Goal: Task Accomplishment & Management: Complete application form

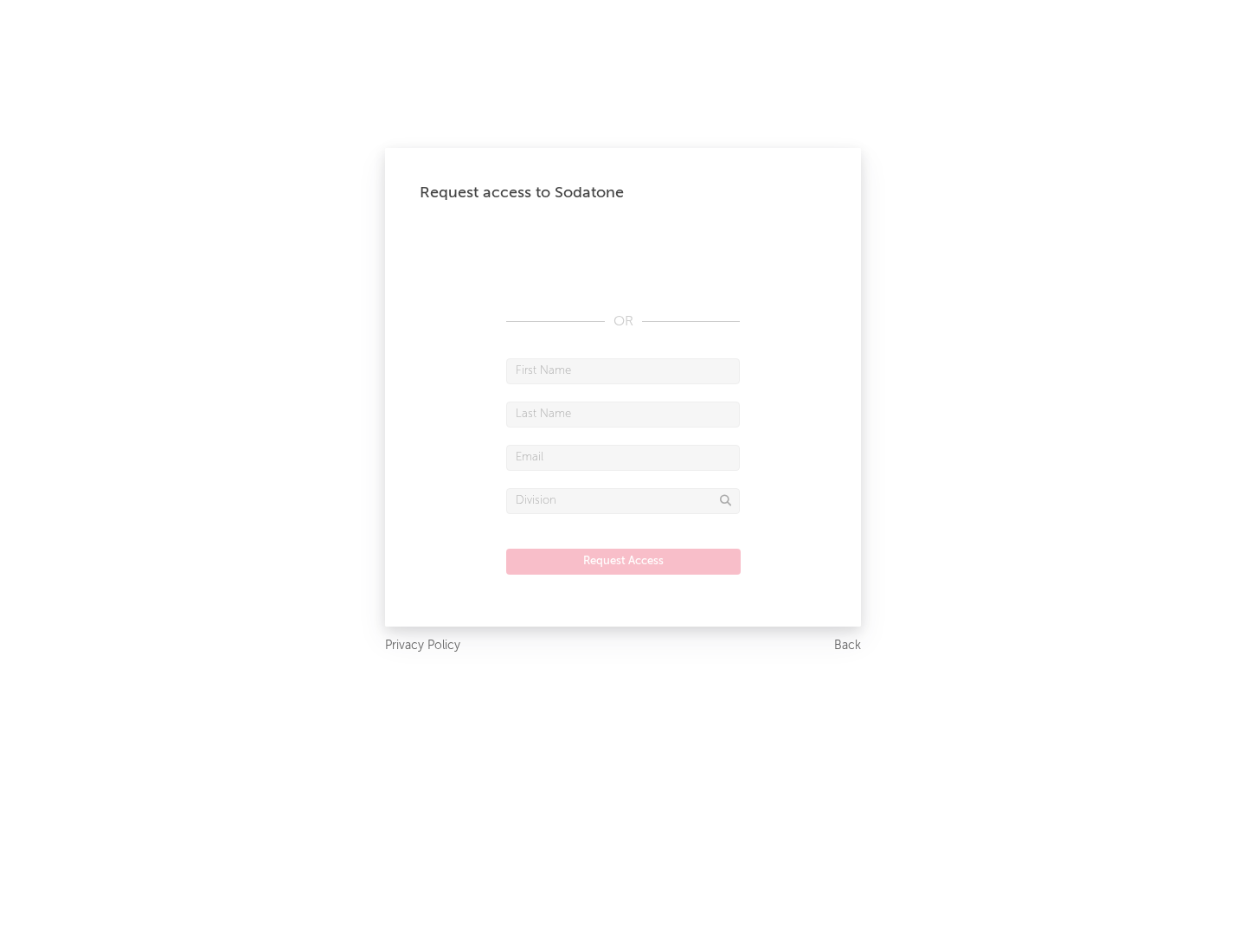
click at [623, 370] on input "text" at bounding box center [623, 370] width 234 height 26
type input "[PERSON_NAME]"
click at [623, 414] on input "text" at bounding box center [623, 414] width 234 height 26
type input "[PERSON_NAME]"
click at [623, 457] on input "text" at bounding box center [623, 458] width 234 height 26
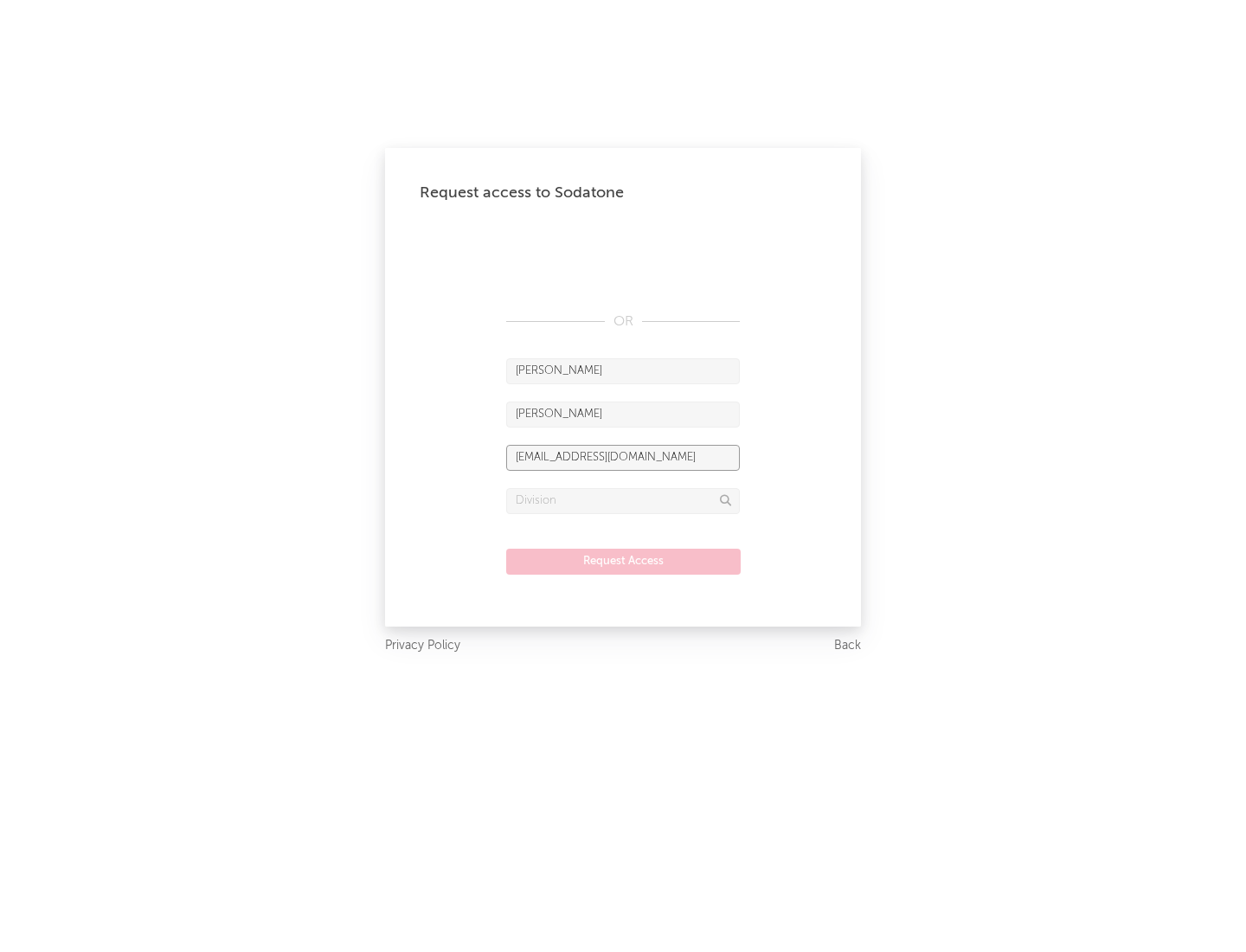
type input "[EMAIL_ADDRESS][DOMAIN_NAME]"
click at [623, 500] on input "text" at bounding box center [623, 500] width 234 height 26
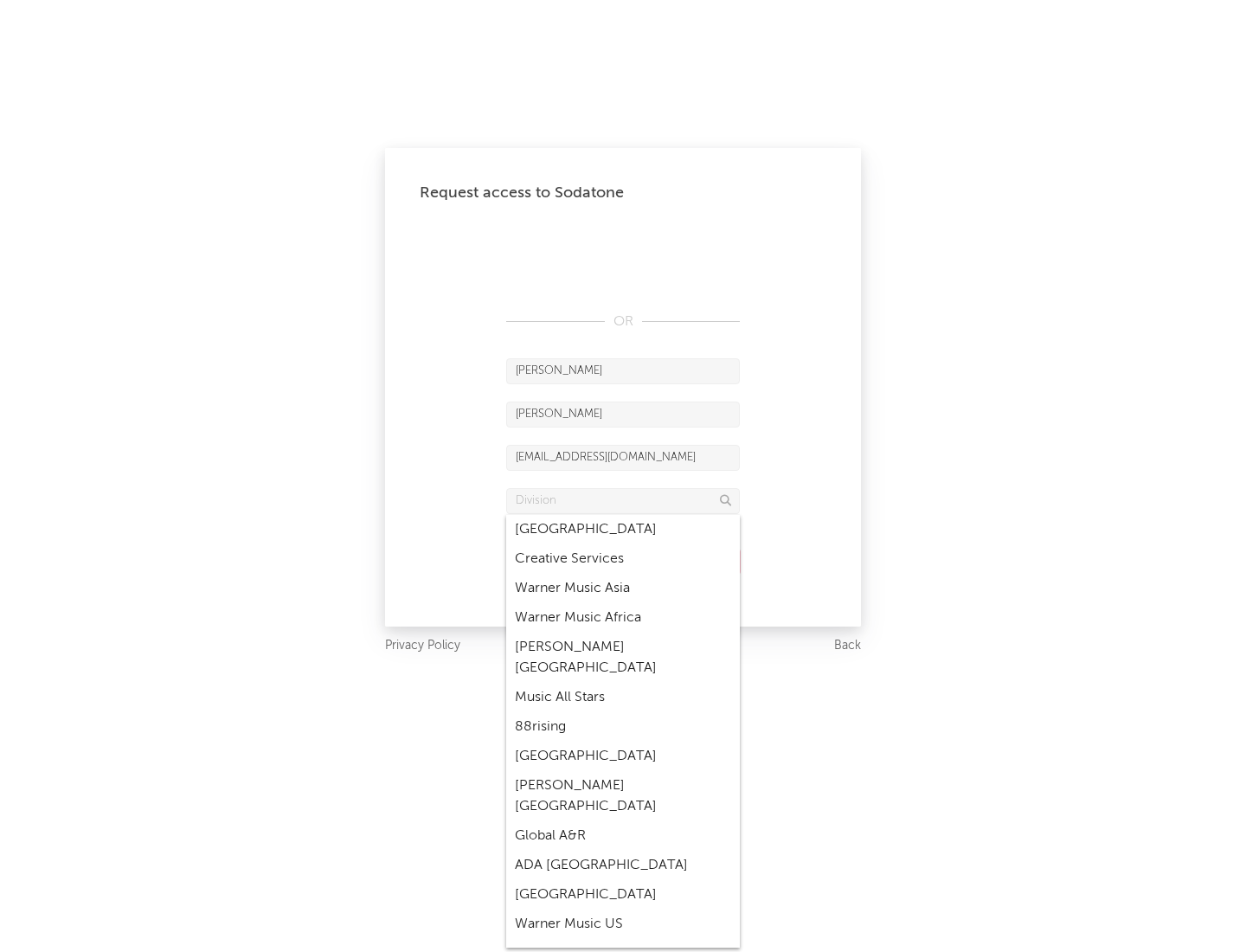
click at [623, 682] on div "Music All Stars" at bounding box center [623, 697] width 234 height 29
type input "Music All Stars"
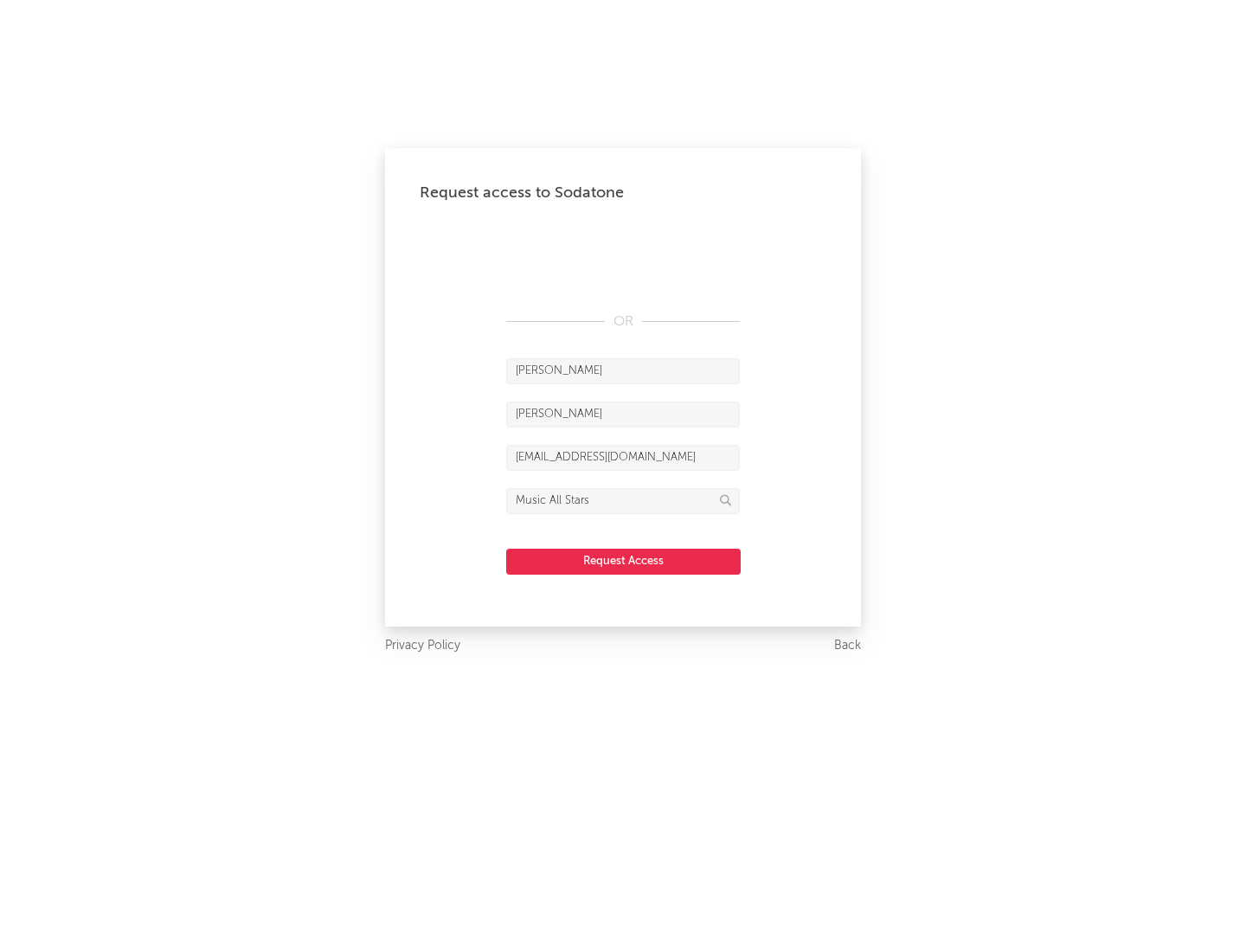
click at [623, 560] on button "Request Access" at bounding box center [623, 561] width 235 height 26
